Goal: Communication & Community: Ask a question

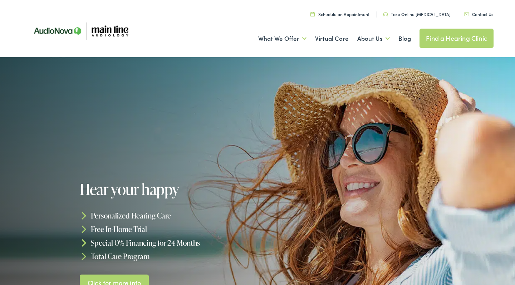
click at [471, 15] on link "Contact Us" at bounding box center [478, 14] width 29 height 6
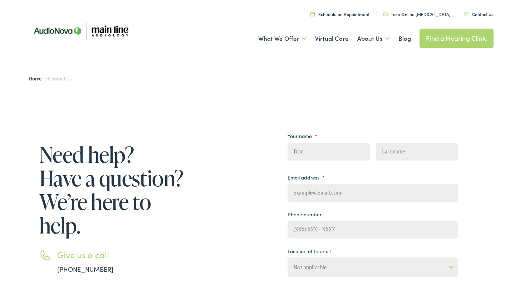
type input "Don"
click at [385, 151] on input "PLevinsopn" at bounding box center [417, 152] width 82 height 18
type input "Levinsopn"
click at [308, 193] on input "dmlwq07@gmail.com" at bounding box center [372, 193] width 170 height 18
type input "dml2107@gmail.com"
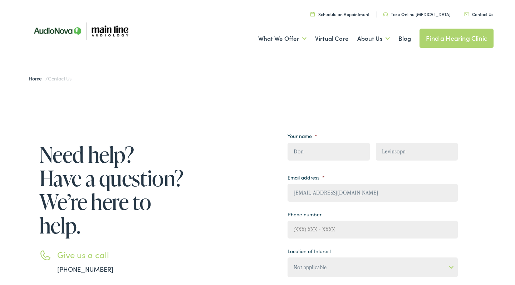
click at [471, 144] on div "Need help? Have a question? We’re here to help. Give us a call 888-480-2052 Ema…" at bounding box center [257, 279] width 472 height 309
click at [322, 231] on input "(___) ___-____" at bounding box center [372, 229] width 170 height 18
click at [295, 230] on input "(___) ___-____" at bounding box center [372, 229] width 170 height 18
type input "(215) 837-3670"
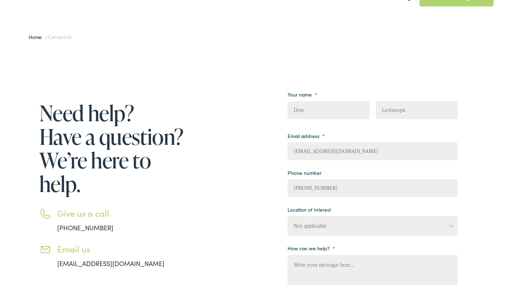
scroll to position [42, 0]
click at [304, 261] on textarea "How can we help? *" at bounding box center [372, 282] width 170 height 57
click at [386, 265] on textarea "I am a current customer with OTICCOM N" at bounding box center [372, 282] width 170 height 57
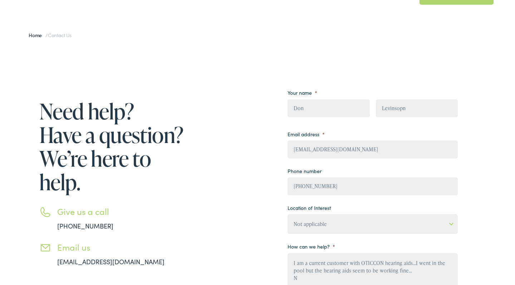
click at [436, 265] on textarea "I am a current customer with OTICCON hearing aids...I went in the pool but the …" at bounding box center [372, 281] width 170 height 57
click at [299, 280] on textarea "I am a current customer with OTICCON hearing aids...I went into the pool but th…" at bounding box center [372, 281] width 170 height 57
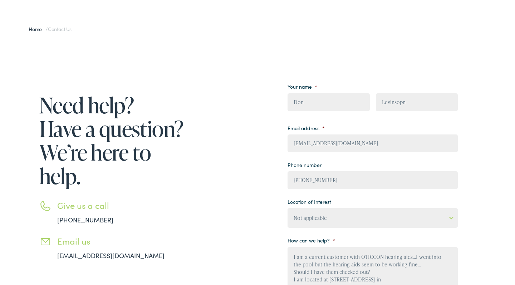
click at [347, 281] on textarea "I am a current customer with OTICCON hearing aids...I went into the pool but th…" at bounding box center [372, 275] width 170 height 57
click at [392, 280] on textarea "I am a current customer with OTICCON hearing aids...I went into the pool but th…" at bounding box center [372, 275] width 170 height 57
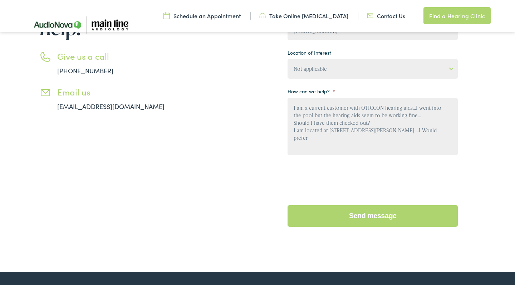
click at [352, 139] on textarea "I am a current customer with OTICCON hearing aids...I went into the pool but th…" at bounding box center [372, 126] width 170 height 57
click at [391, 139] on textarea "I am a current customer with OTICCON hearing aids...I went into the pool but th…" at bounding box center [372, 126] width 170 height 57
click at [418, 111] on textarea "I am a current customer with OTICCON hearing aids...I went into the pool but th…" at bounding box center [372, 126] width 170 height 57
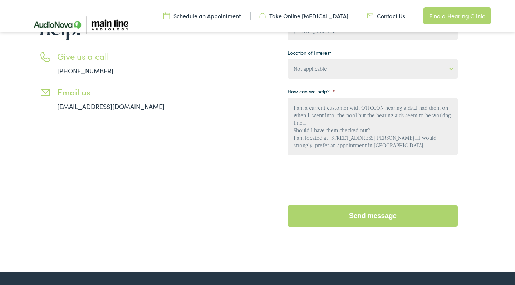
click at [356, 118] on textarea "I am a current customer with OTICCON hearing aids...I had them on when I went i…" at bounding box center [372, 126] width 170 height 57
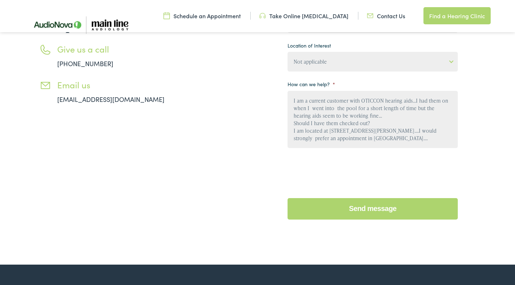
scroll to position [207, 0]
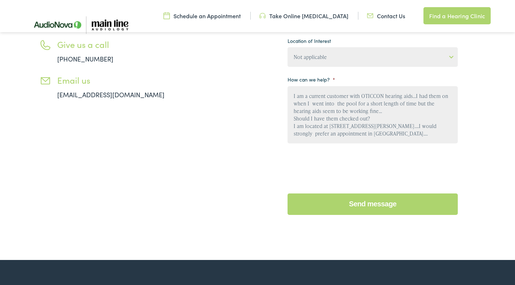
click at [307, 135] on textarea "I am a current customer with OTICCON hearing aids...I had them on when I went i…" at bounding box center [372, 114] width 170 height 57
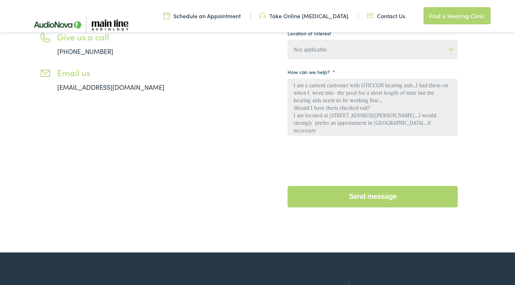
scroll to position [0, 0]
click at [381, 98] on textarea "I am a current customer with OTICCON hearing aids...I had them on when I went i…" at bounding box center [372, 107] width 170 height 57
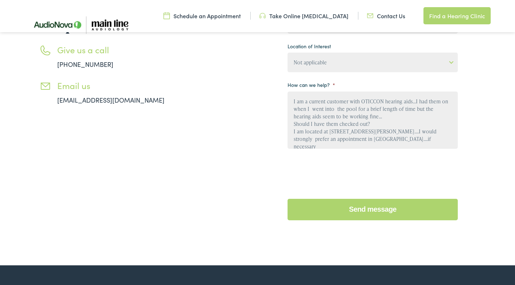
scroll to position [4, 0]
click at [334, 144] on textarea "I am a current customer with OTICCON hearing aids...I had them on when I went i…" at bounding box center [372, 119] width 170 height 57
click at [335, 145] on textarea "I am a current customer with OTICCON hearing aids...I had them on when I went i…" at bounding box center [372, 119] width 170 height 57
click at [329, 138] on textarea "I am a current customer with OTICCON hearing aids...I had them on when I went i…" at bounding box center [372, 119] width 170 height 57
type textarea "I am a current customer with OTICCON hearing aids...I had them on when I went i…"
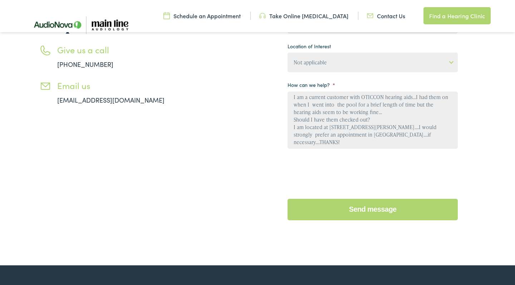
click at [397, 210] on input "Send message" at bounding box center [372, 209] width 170 height 21
click at [388, 212] on input "Send message" at bounding box center [372, 209] width 170 height 21
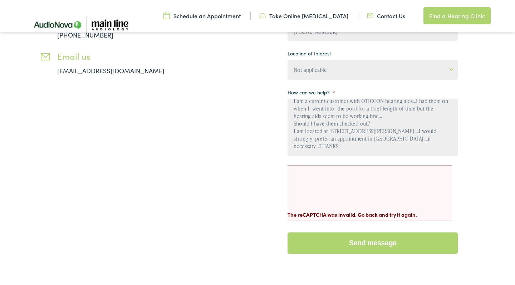
scroll to position [241, 0]
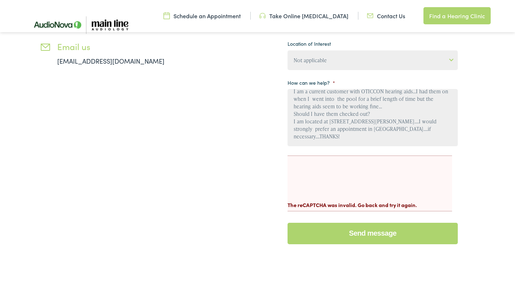
click at [368, 233] on input "Send message" at bounding box center [372, 233] width 170 height 21
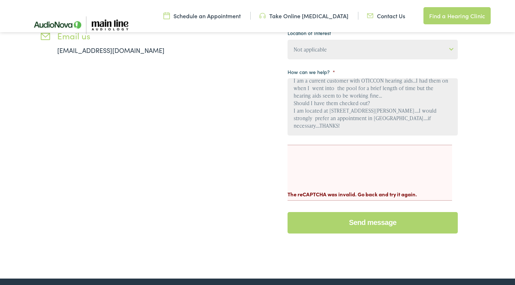
scroll to position [252, 0]
click at [368, 228] on input "Send message" at bounding box center [372, 222] width 170 height 21
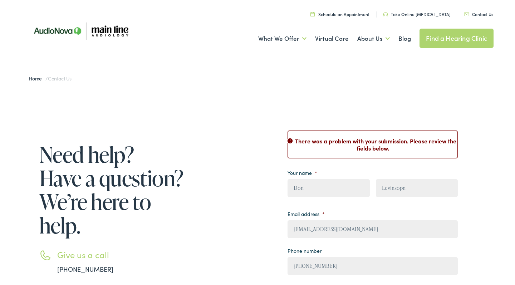
drag, startPoint x: 368, startPoint y: 227, endPoint x: 382, endPoint y: 211, distance: 21.1
